Goal: Task Accomplishment & Management: Complete application form

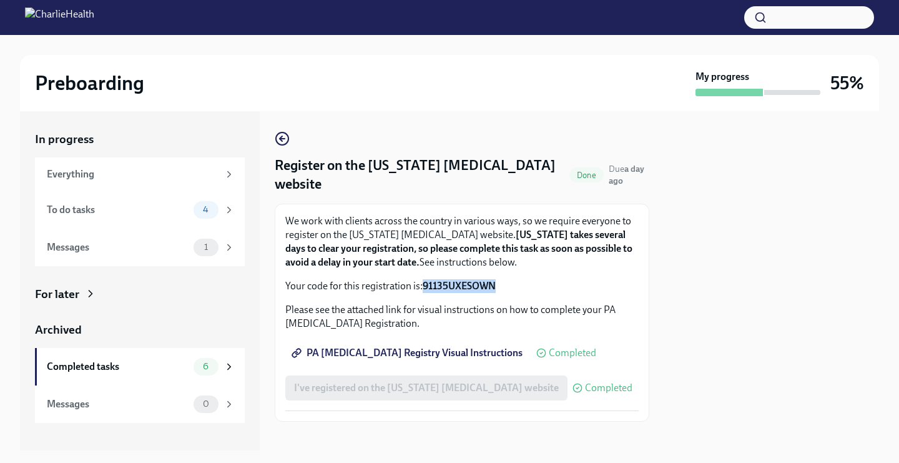
drag, startPoint x: 497, startPoint y: 285, endPoint x: 422, endPoint y: 282, distance: 75.6
click at [422, 282] on p "Your code for this registration is: 91135UXESOWN" at bounding box center [461, 286] width 353 height 14
copy p "91135UXESOWN"
click at [498, 280] on p "Your code for this registration is: 91135UXESOWN" at bounding box center [461, 286] width 353 height 14
drag, startPoint x: 497, startPoint y: 286, endPoint x: 422, endPoint y: 287, distance: 74.9
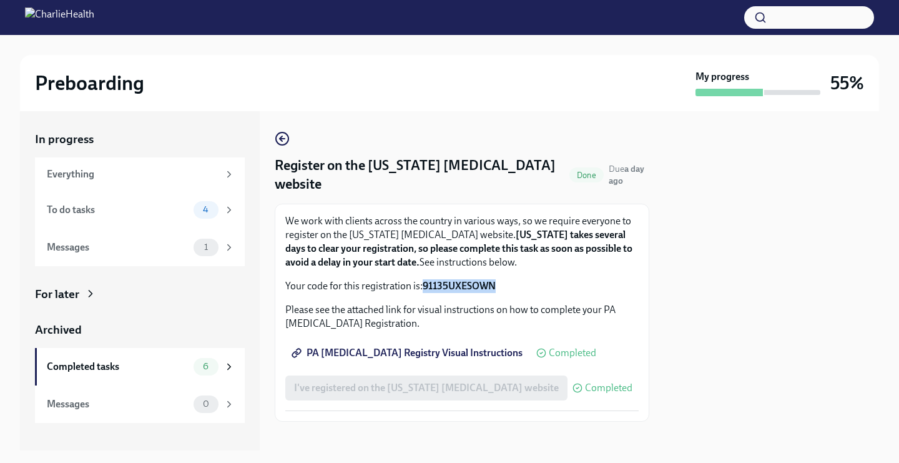
click at [424, 289] on p "Your code for this registration is: 91135UXESOWN" at bounding box center [461, 286] width 353 height 14
copy strong "91135UXESOWN"
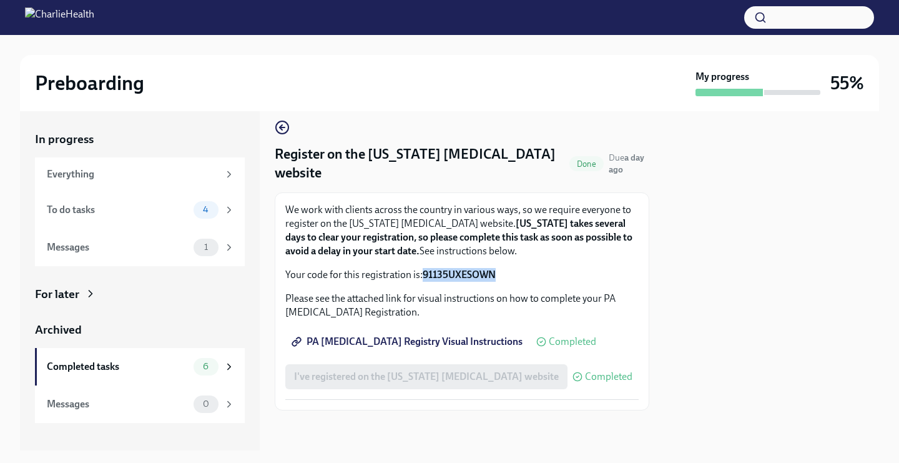
click at [403, 343] on span "PA [MEDICAL_DATA] Registry Visual Instructions" at bounding box center [408, 341] width 229 height 12
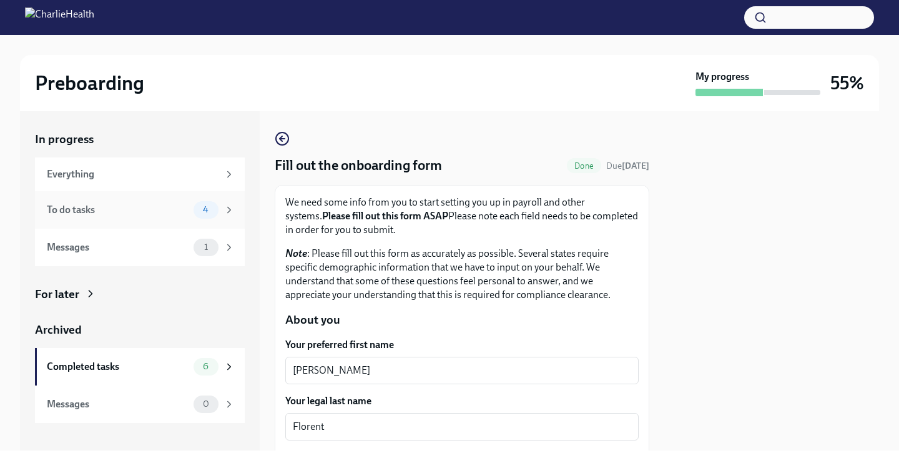
click at [186, 204] on div "To do tasks" at bounding box center [118, 210] width 142 height 14
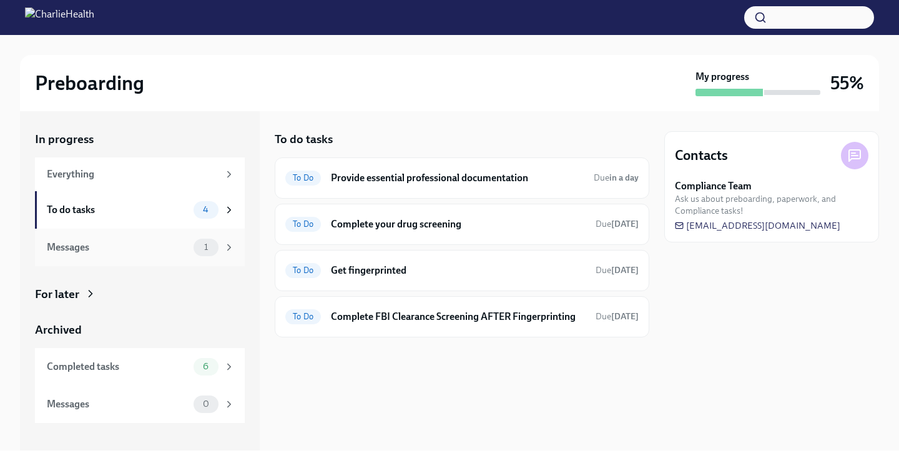
click at [184, 237] on div "Messages 1" at bounding box center [140, 247] width 210 height 37
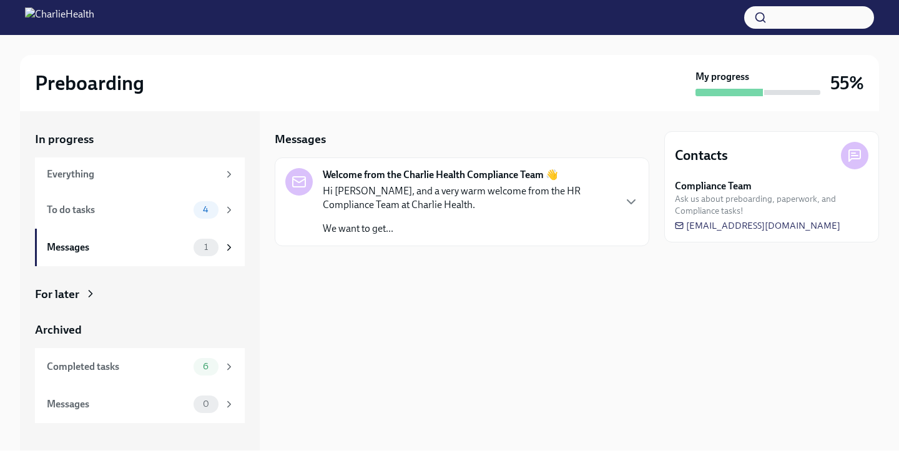
click at [422, 211] on p "Hi Kristina, and a very warm welcome from the HR Compliance Team at Charlie Hea…" at bounding box center [468, 197] width 291 height 27
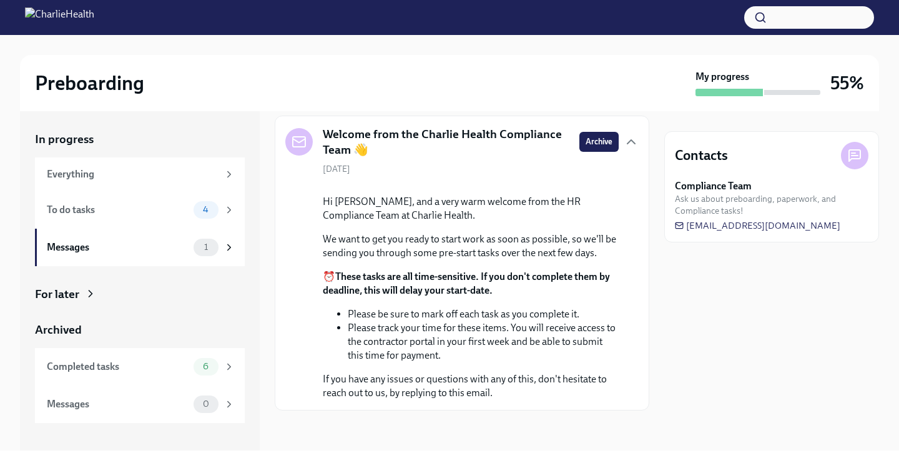
scroll to position [47, 0]
click at [173, 214] on div "To do tasks" at bounding box center [118, 210] width 142 height 14
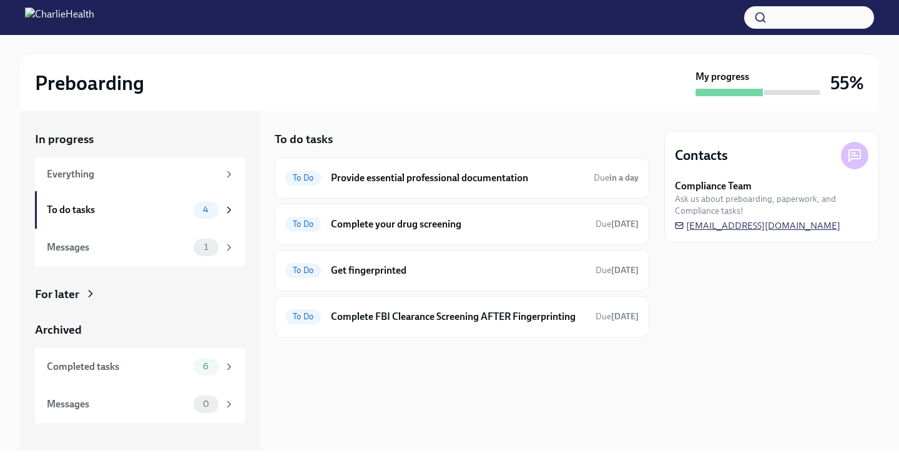
click at [802, 228] on span "newhireonboarding@charliehealth.com" at bounding box center [757, 225] width 165 height 12
click at [398, 224] on h6 "Complete your drug screening" at bounding box center [458, 224] width 255 height 14
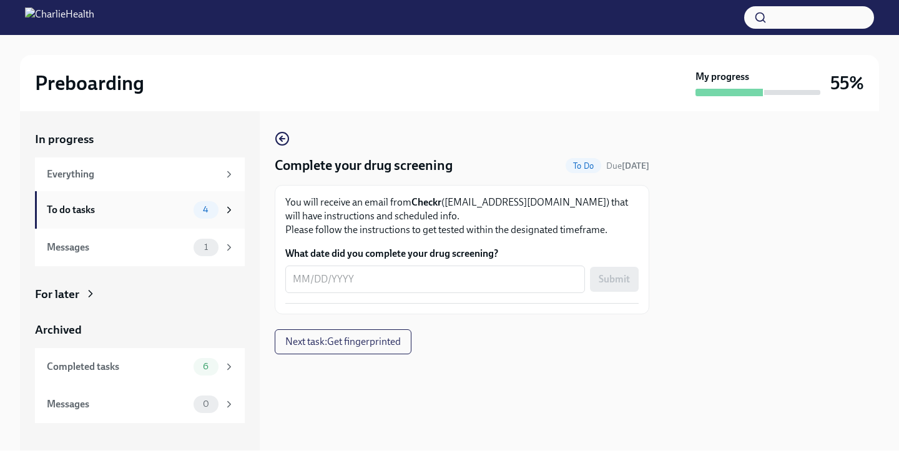
click at [195, 215] on div "4" at bounding box center [214, 209] width 41 height 17
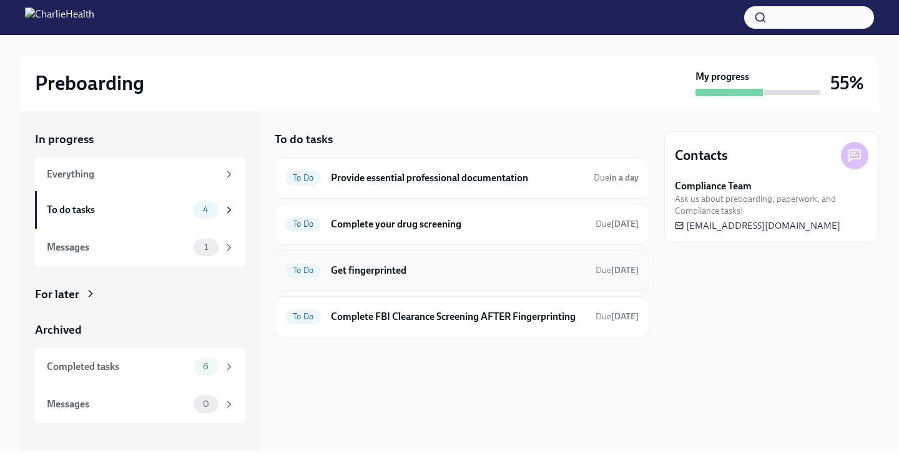
click at [349, 269] on h6 "Get fingerprinted" at bounding box center [458, 271] width 255 height 14
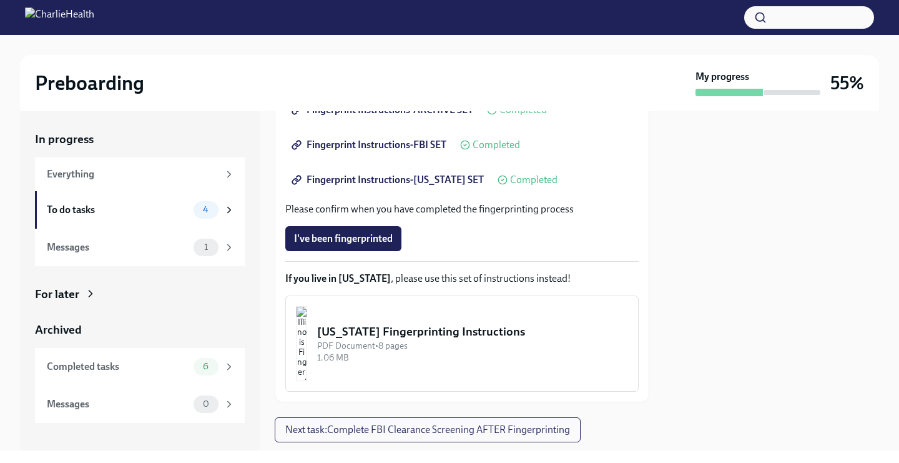
scroll to position [307, 0]
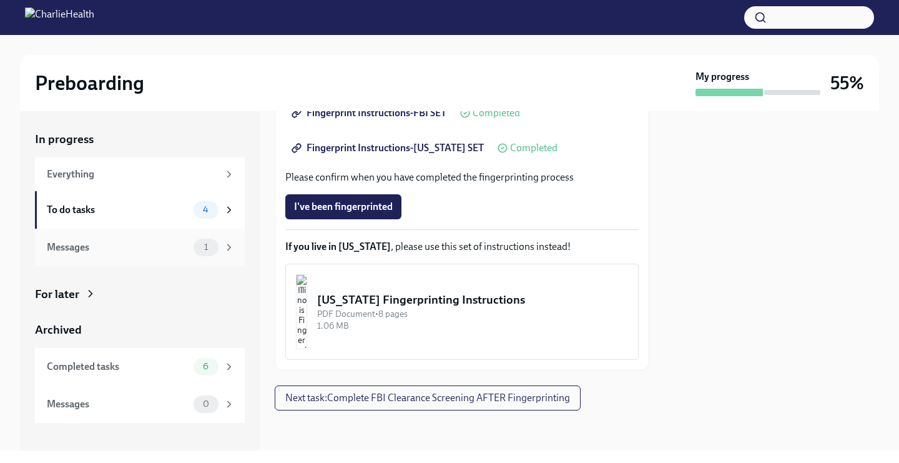
click at [132, 244] on div "Messages" at bounding box center [118, 247] width 142 height 14
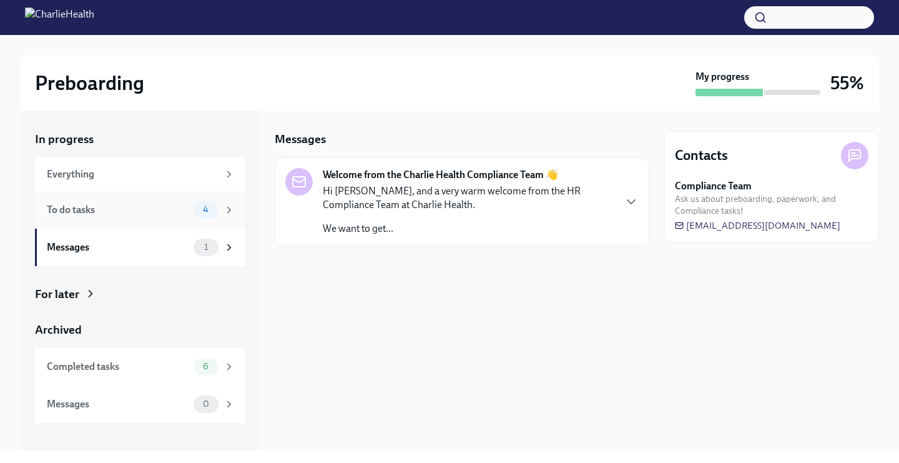
click at [119, 221] on div "To do tasks 4" at bounding box center [140, 209] width 210 height 37
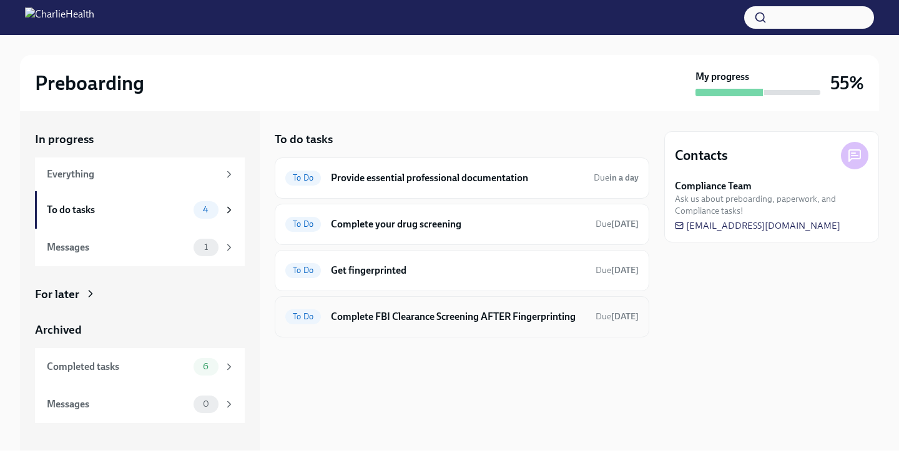
click at [379, 319] on h6 "Complete FBI Clearance Screening AFTER Fingerprinting" at bounding box center [458, 317] width 255 height 14
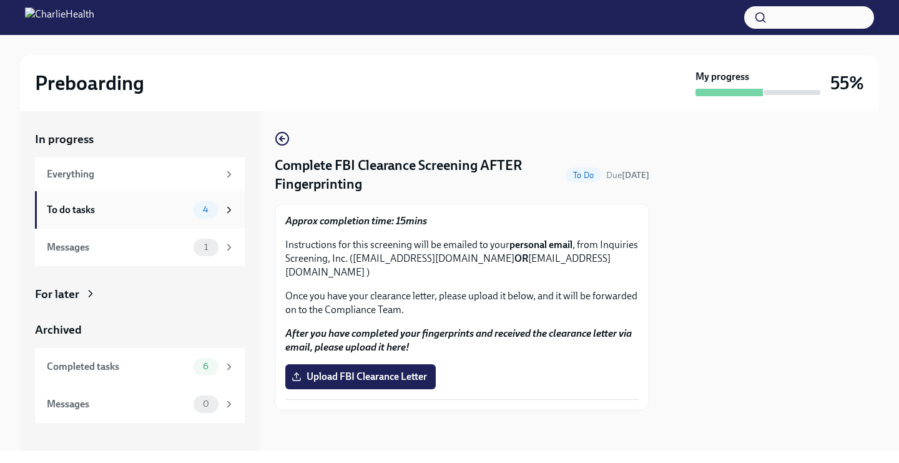
click at [124, 214] on div "To do tasks" at bounding box center [118, 210] width 142 height 14
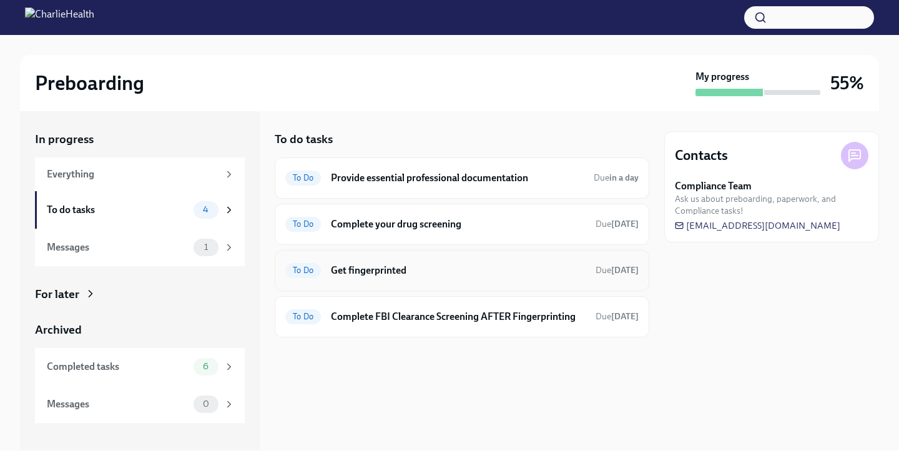
click at [383, 272] on h6 "Get fingerprinted" at bounding box center [458, 271] width 255 height 14
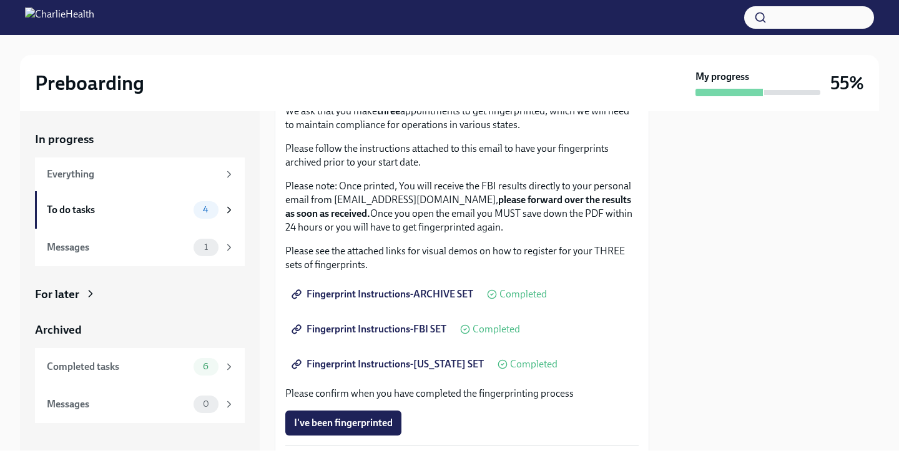
scroll to position [92, 0]
click at [176, 204] on div "To do tasks" at bounding box center [118, 210] width 142 height 14
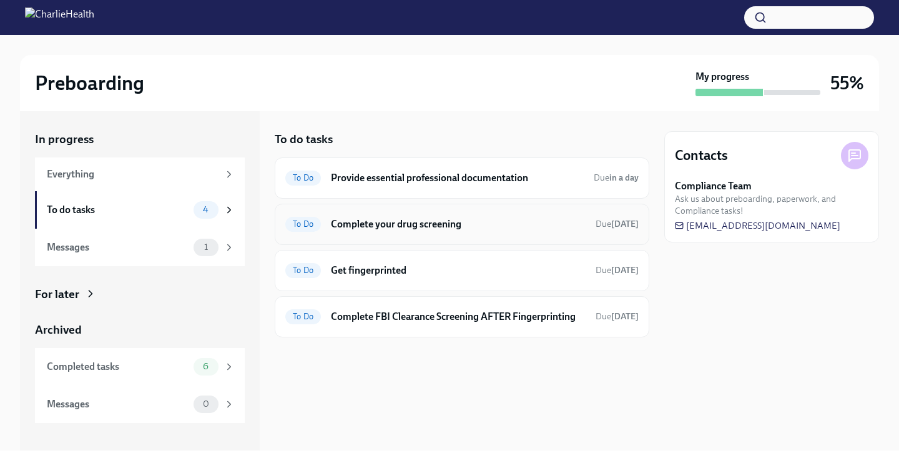
click at [417, 220] on h6 "Complete your drug screening" at bounding box center [458, 224] width 255 height 14
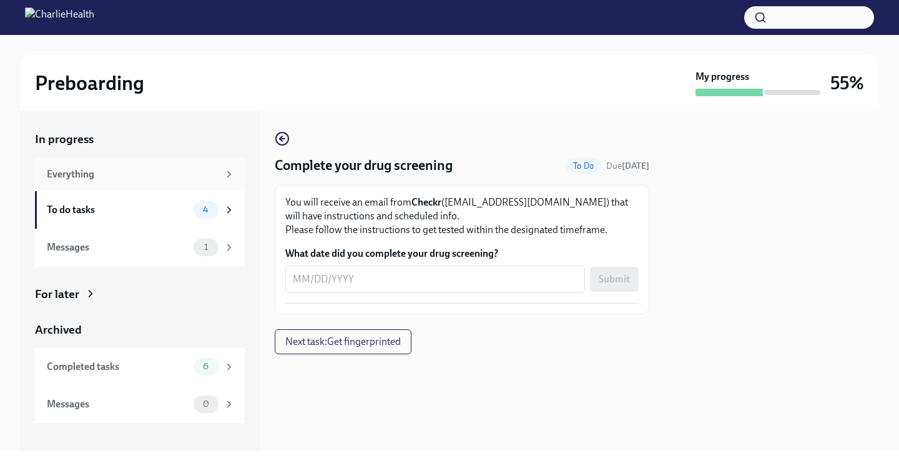
click at [187, 169] on div "Everything" at bounding box center [133, 174] width 172 height 14
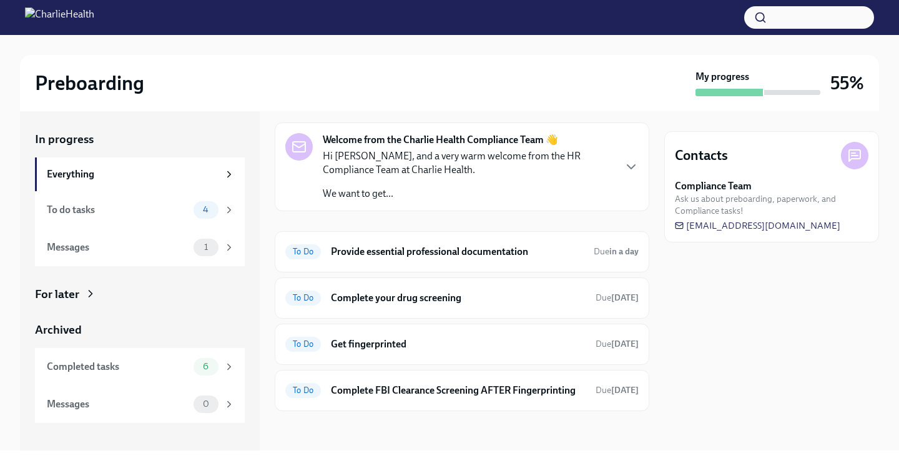
scroll to position [34, 0]
click at [208, 363] on span "6" at bounding box center [205, 366] width 21 height 9
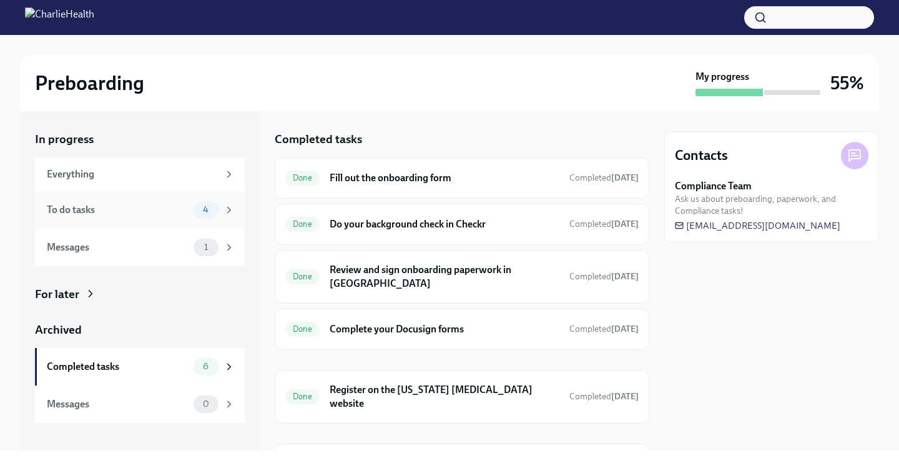
click at [139, 216] on div "To do tasks 4" at bounding box center [141, 209] width 188 height 17
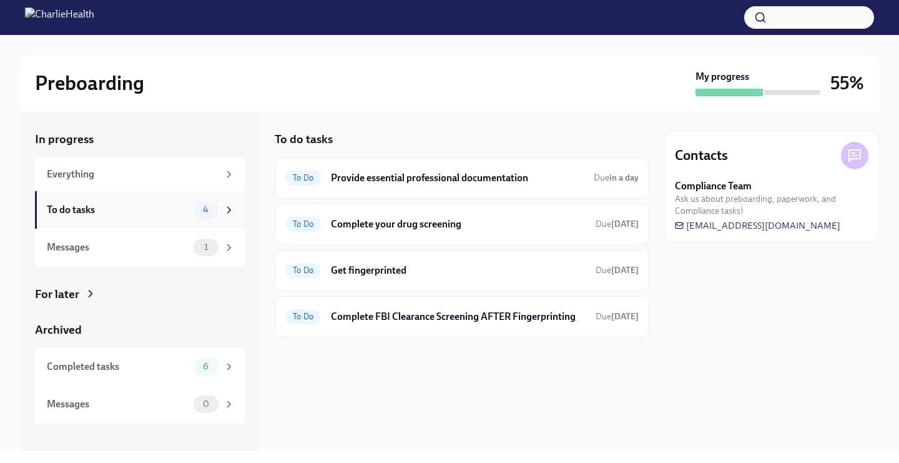
click at [138, 212] on div "To do tasks" at bounding box center [118, 210] width 142 height 14
click at [107, 186] on div "Everything" at bounding box center [140, 174] width 210 height 34
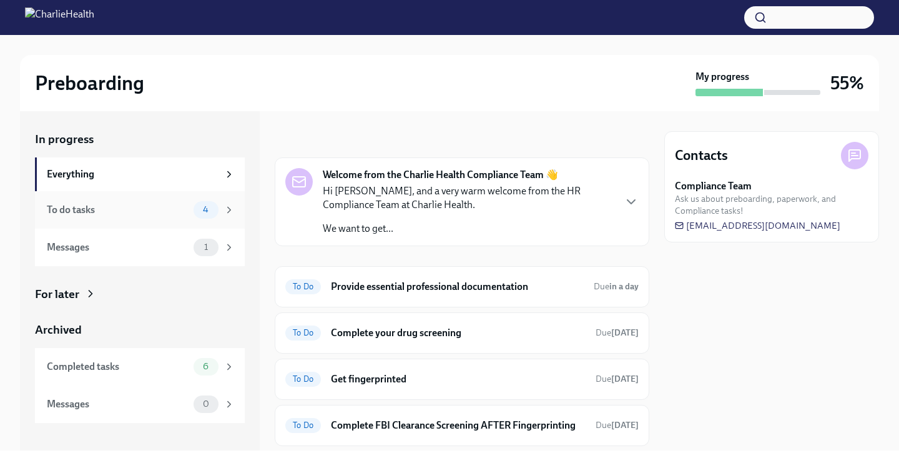
click at [109, 227] on div "To do tasks 4" at bounding box center [140, 209] width 210 height 37
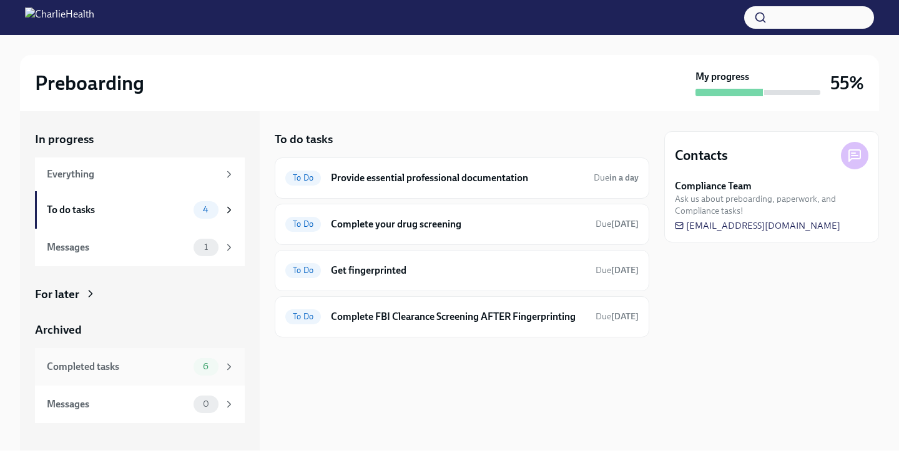
click at [107, 372] on div "Completed tasks" at bounding box center [118, 367] width 142 height 14
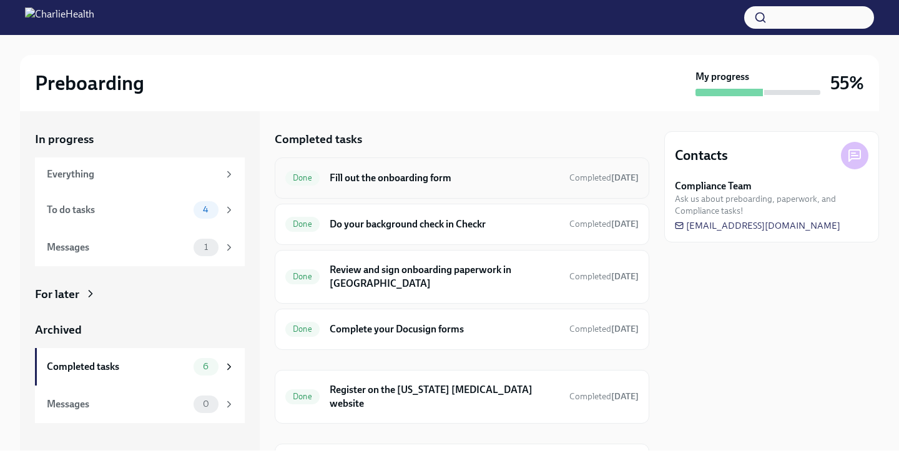
click at [440, 182] on h6 "Fill out the onboarding form" at bounding box center [445, 178] width 230 height 14
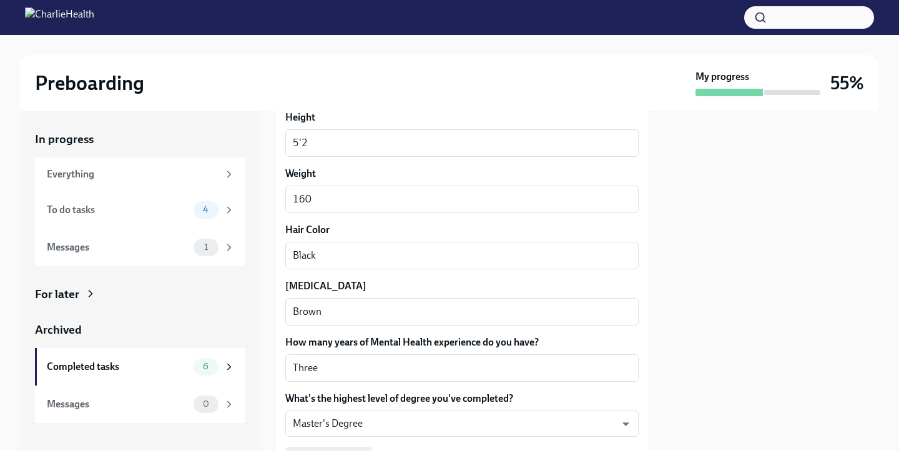
scroll to position [1193, 0]
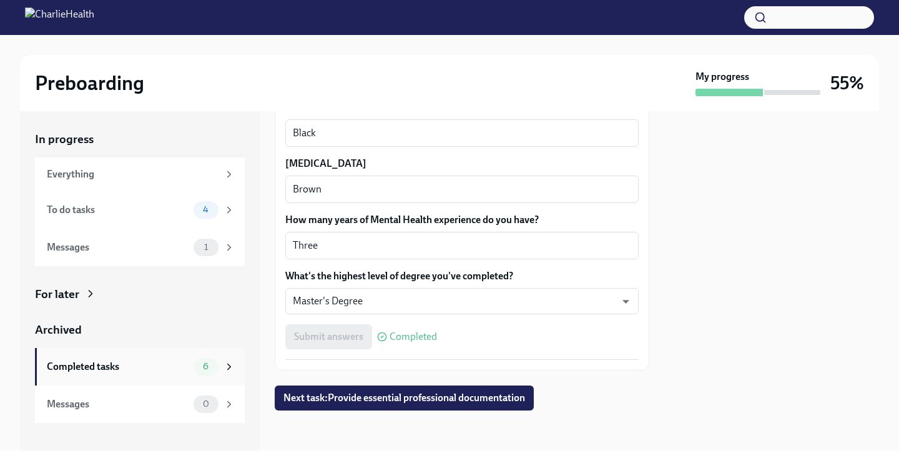
click at [144, 360] on div "Completed tasks" at bounding box center [118, 367] width 142 height 14
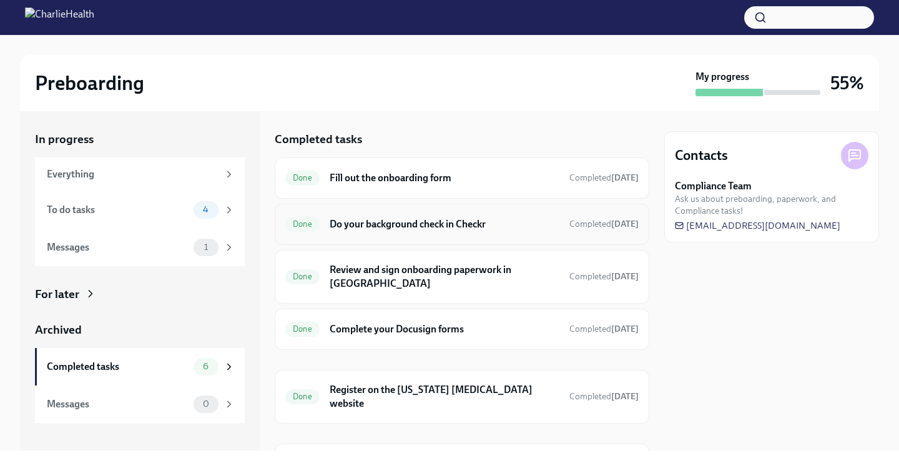
click at [365, 227] on h6 "Do your background check in Checkr" at bounding box center [445, 224] width 230 height 14
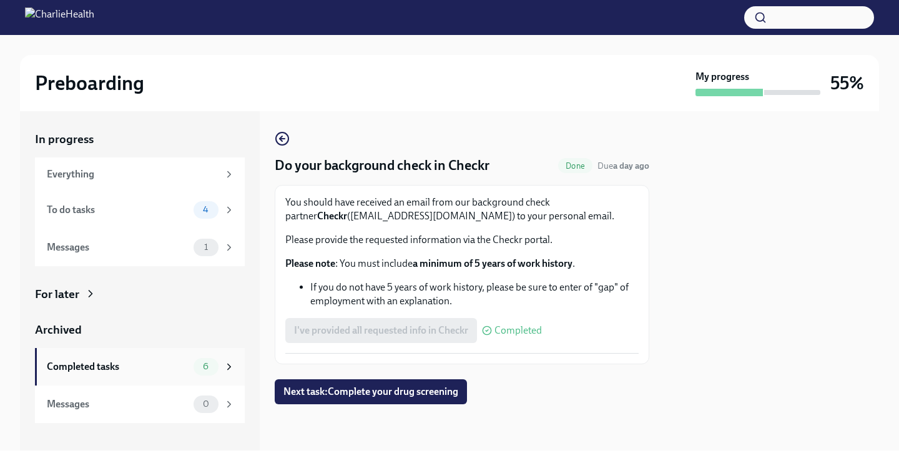
click at [174, 370] on div "Completed tasks" at bounding box center [118, 367] width 142 height 14
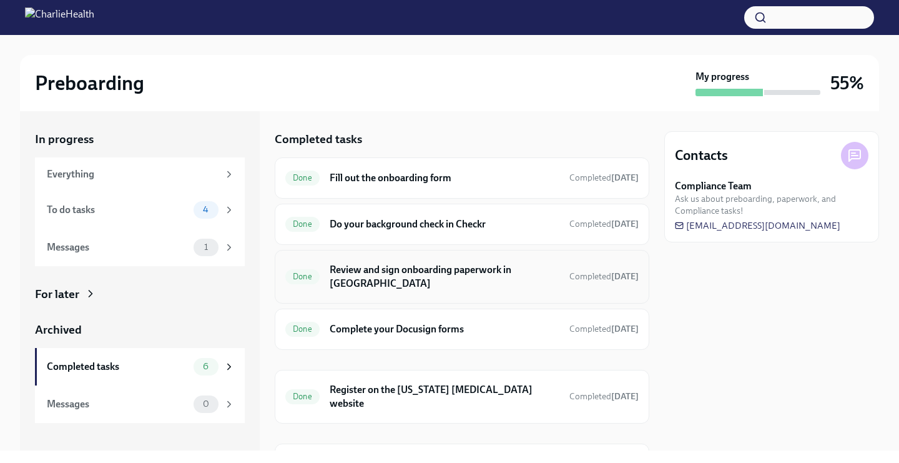
scroll to position [49, 0]
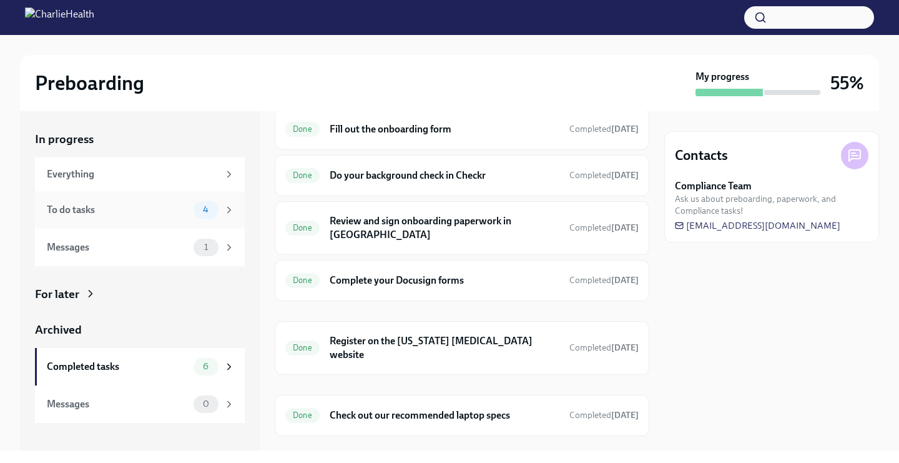
click at [157, 204] on div "To do tasks" at bounding box center [118, 210] width 142 height 14
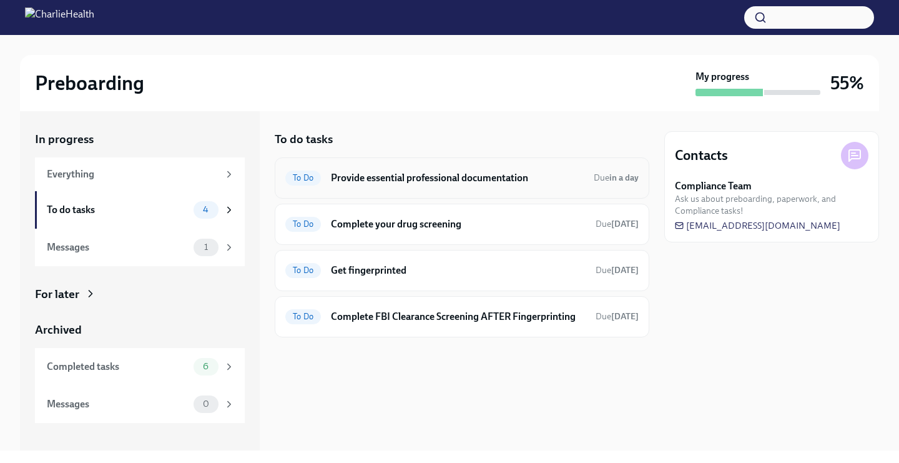
click at [363, 161] on div "To Do Provide essential professional documentation Due in a day" at bounding box center [462, 177] width 375 height 41
click at [367, 175] on h6 "Provide essential professional documentation" at bounding box center [457, 178] width 253 height 14
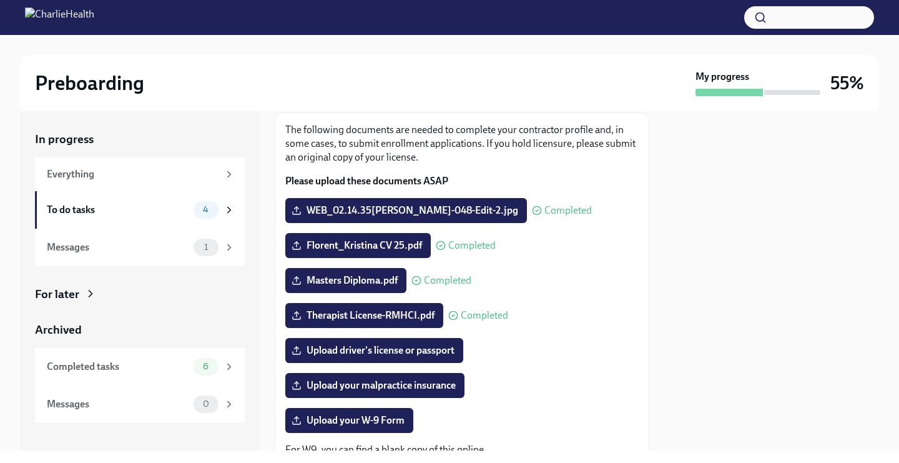
scroll to position [113, 0]
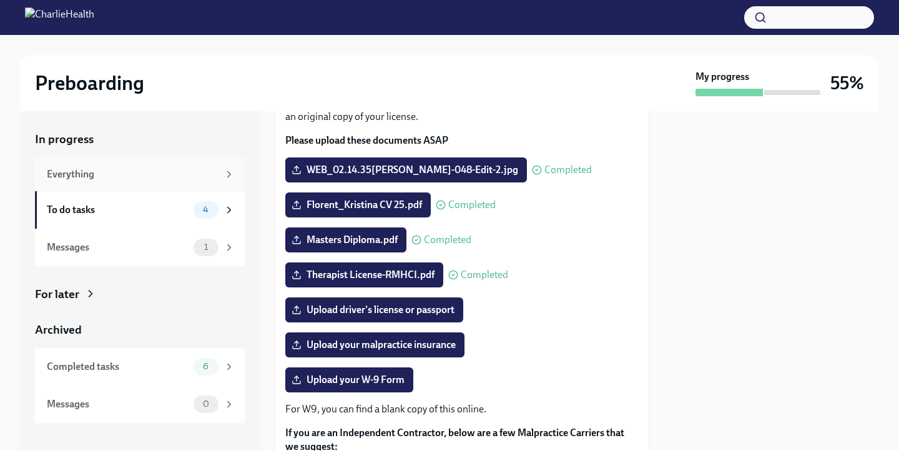
click at [135, 174] on div "Everything" at bounding box center [133, 174] width 172 height 14
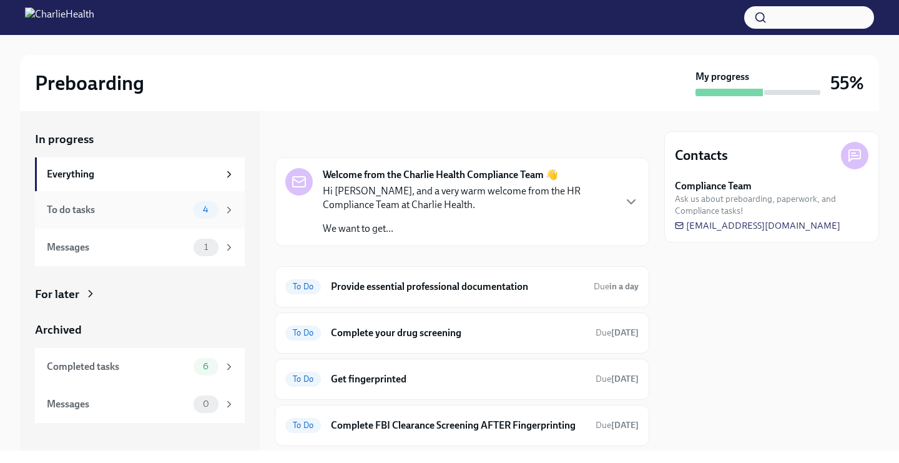
click at [162, 210] on div "To do tasks" at bounding box center [118, 210] width 142 height 14
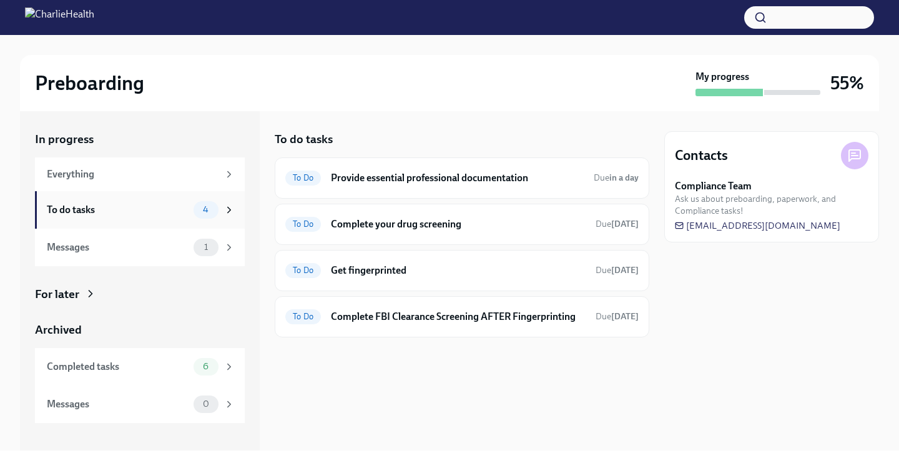
click at [164, 214] on div "To do tasks" at bounding box center [118, 210] width 142 height 14
click at [164, 216] on div "To do tasks" at bounding box center [118, 210] width 142 height 14
